Goal: Transaction & Acquisition: Purchase product/service

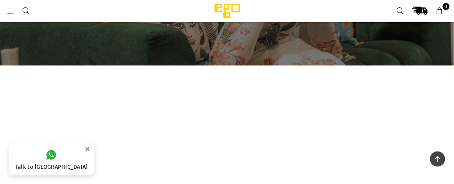
scroll to position [22, 0]
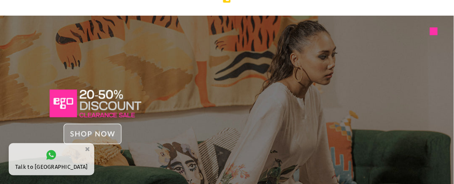
click at [161, 65] on img at bounding box center [227, 113] width 454 height 194
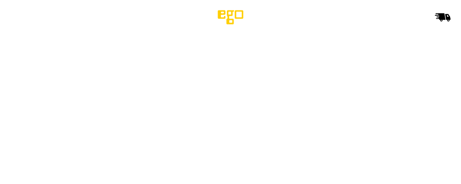
select select "******"
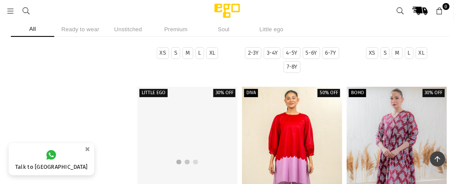
scroll to position [978, 0]
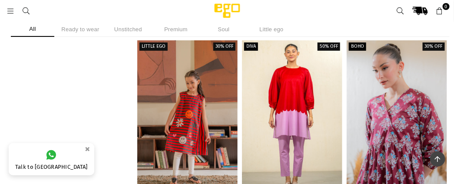
click at [386, 103] on div at bounding box center [397, 115] width 100 height 150
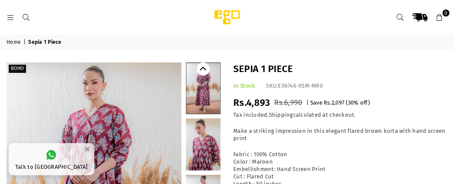
click at [214, 86] on link at bounding box center [204, 88] width 34 height 51
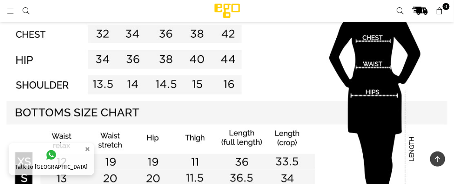
scroll to position [732, 0]
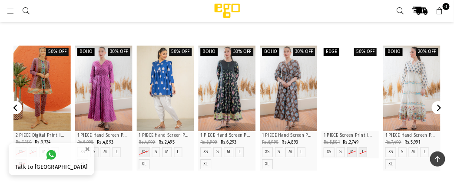
click at [339, 77] on div at bounding box center [350, 89] width 57 height 86
